Goal: Find contact information: Obtain details needed to contact an individual or organization

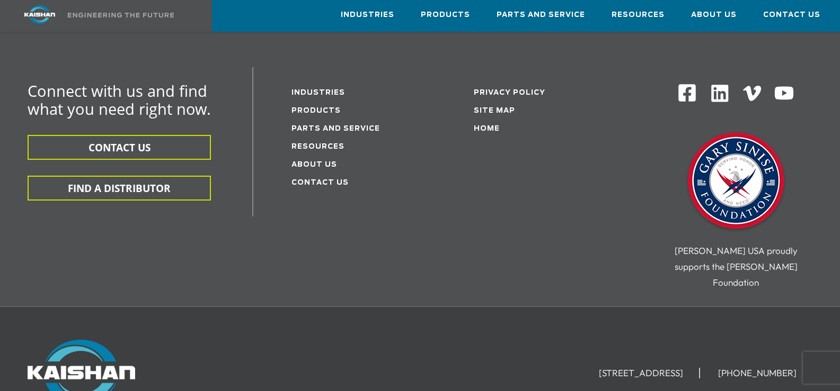
scroll to position [2052, 0]
click at [327, 180] on link "Contact Us" at bounding box center [319, 183] width 57 height 7
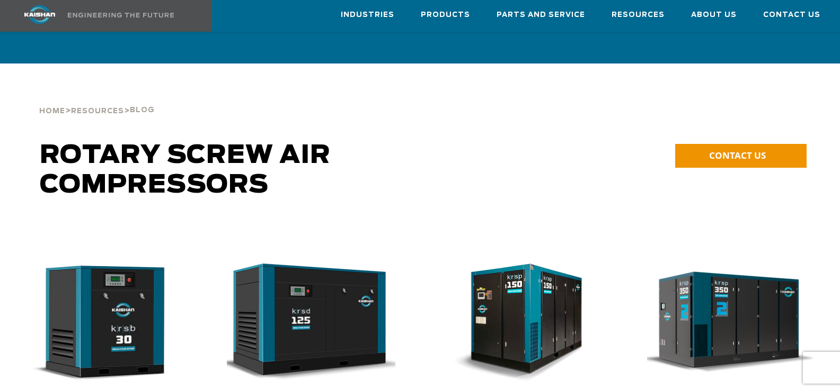
scroll to position [2078, 0]
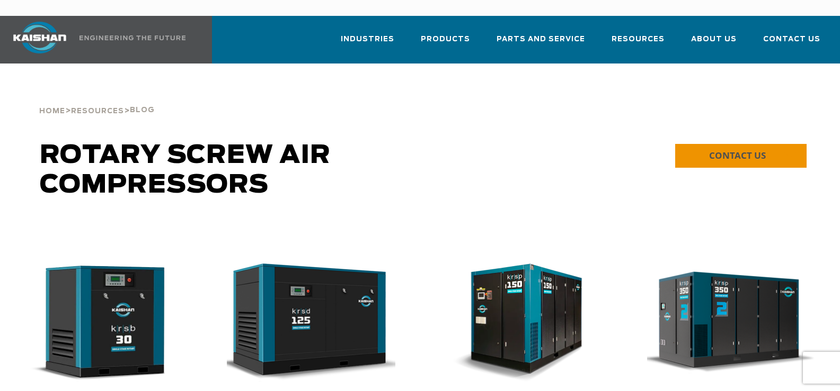
click at [745, 149] on span "CONTACT US" at bounding box center [737, 155] width 57 height 12
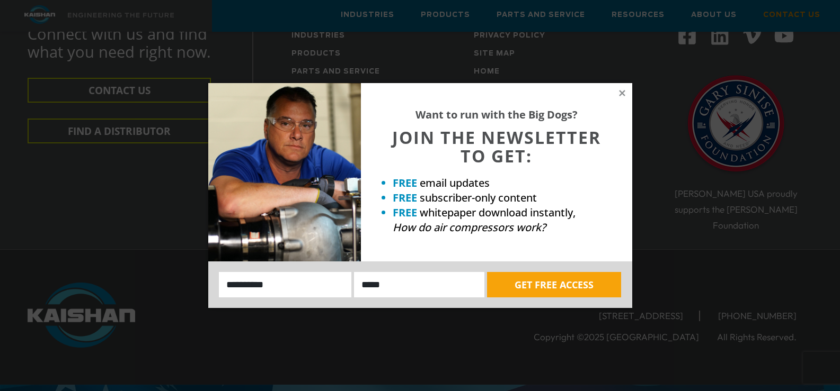
scroll to position [408, 0]
